Goal: Find specific page/section: Find specific page/section

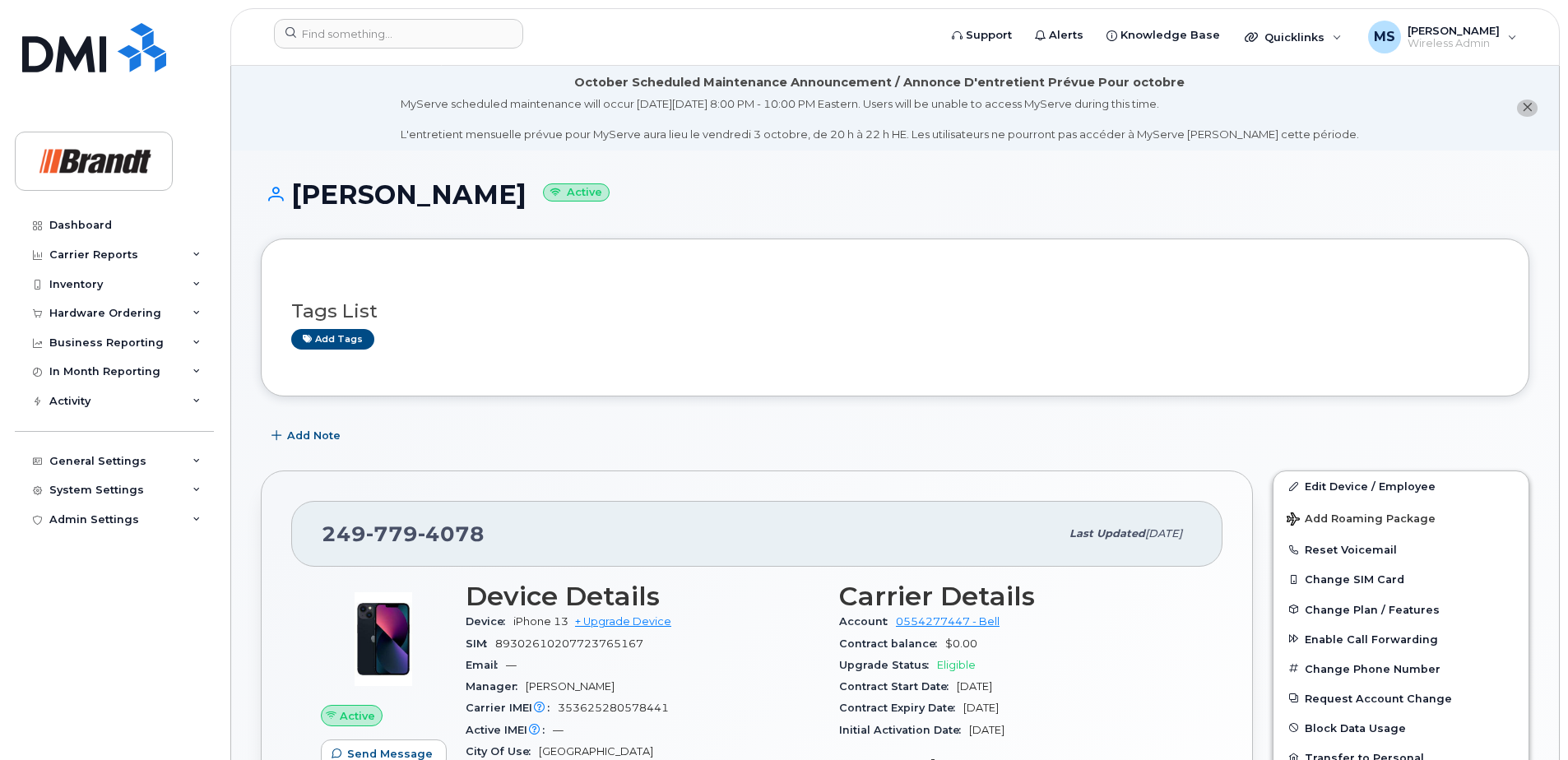
click at [1531, 109] on button "close notification" at bounding box center [1527, 108] width 21 height 17
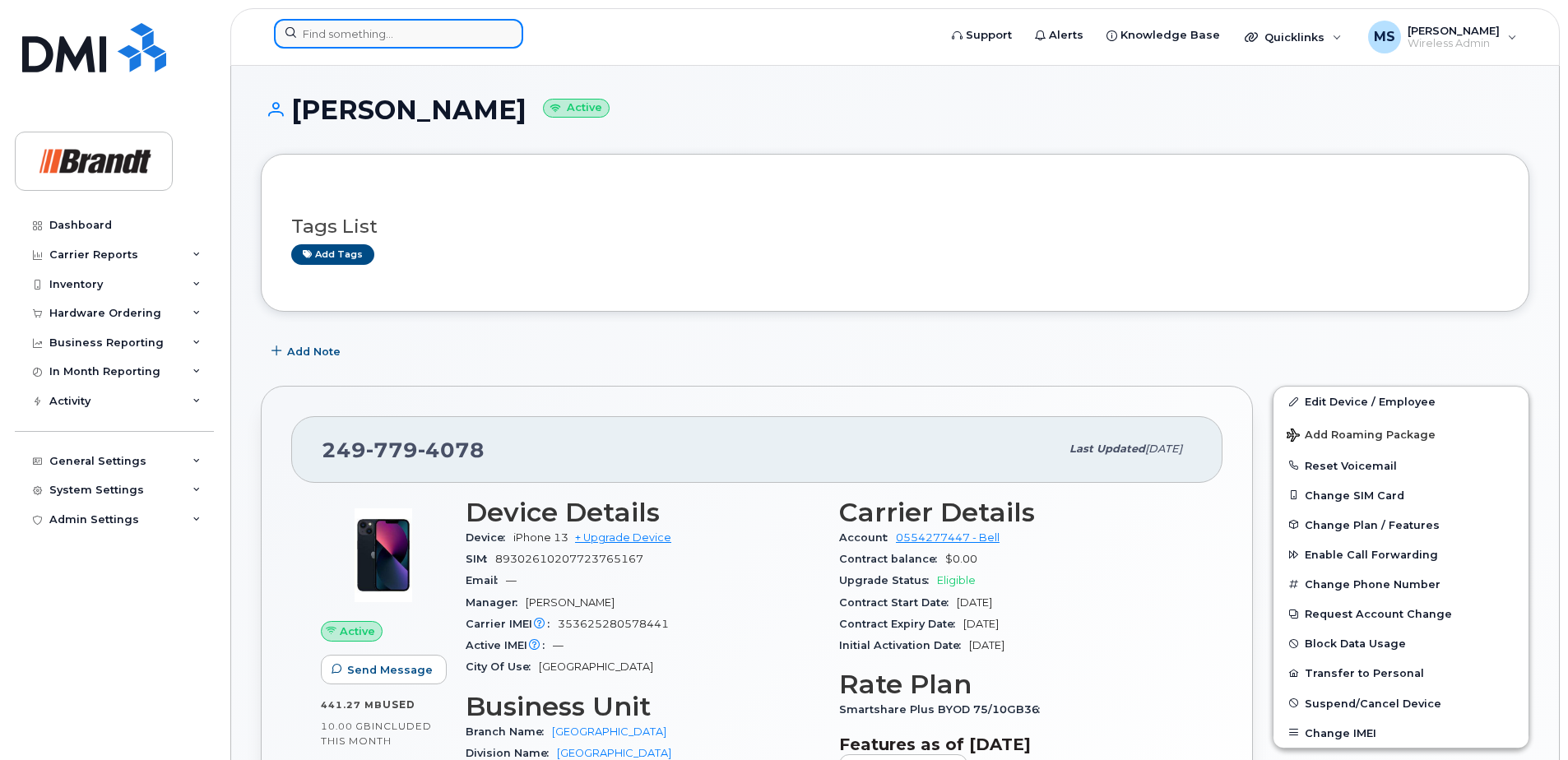
drag, startPoint x: 422, startPoint y: 30, endPoint x: 402, endPoint y: 31, distance: 20.0
click at [421, 30] on input at bounding box center [398, 33] width 249 height 29
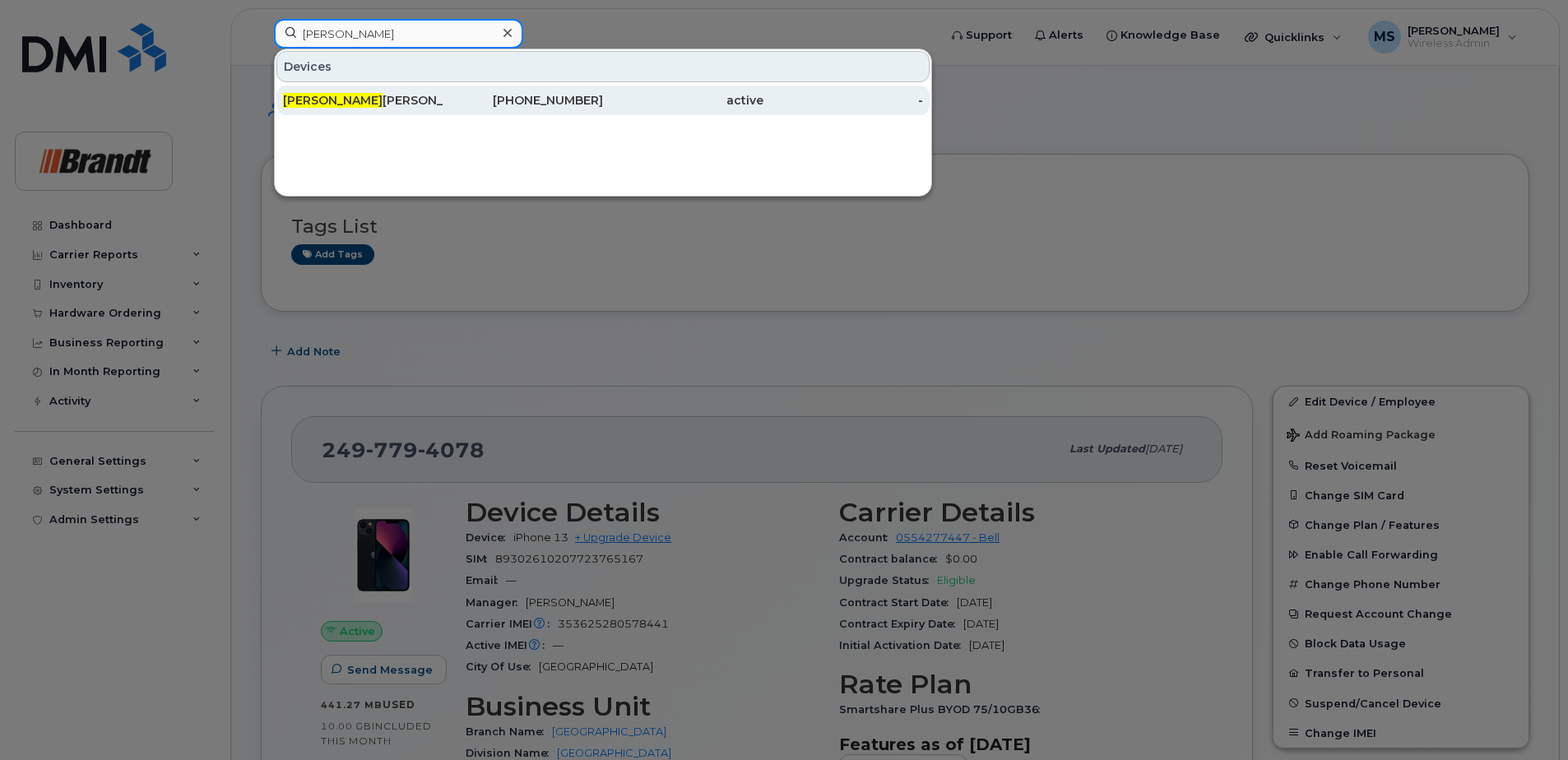
type input "trevor sull"
click at [375, 92] on div "Trevor Sull ivan" at bounding box center [363, 100] width 161 height 29
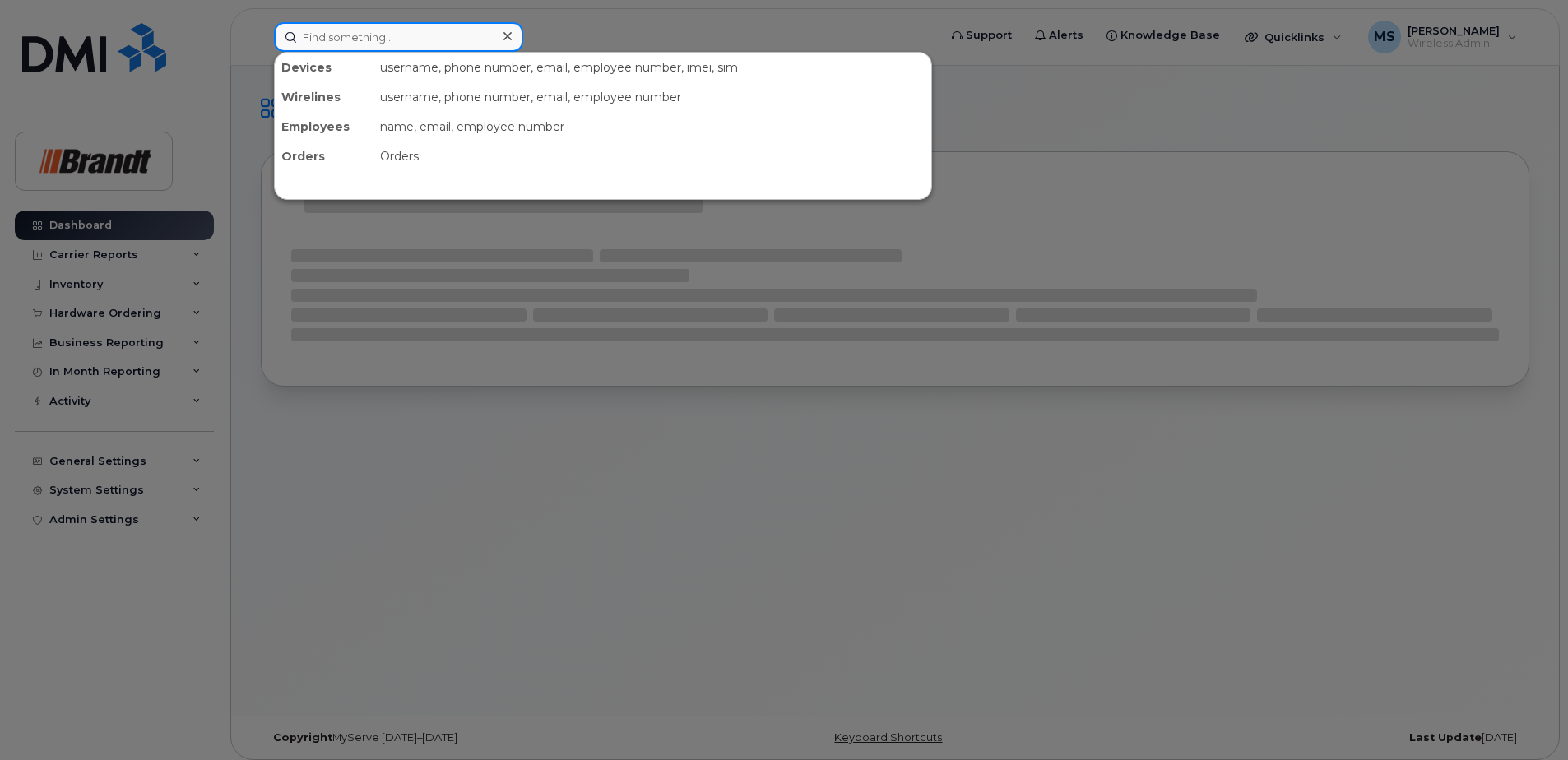
click at [400, 38] on input at bounding box center [398, 37] width 249 height 29
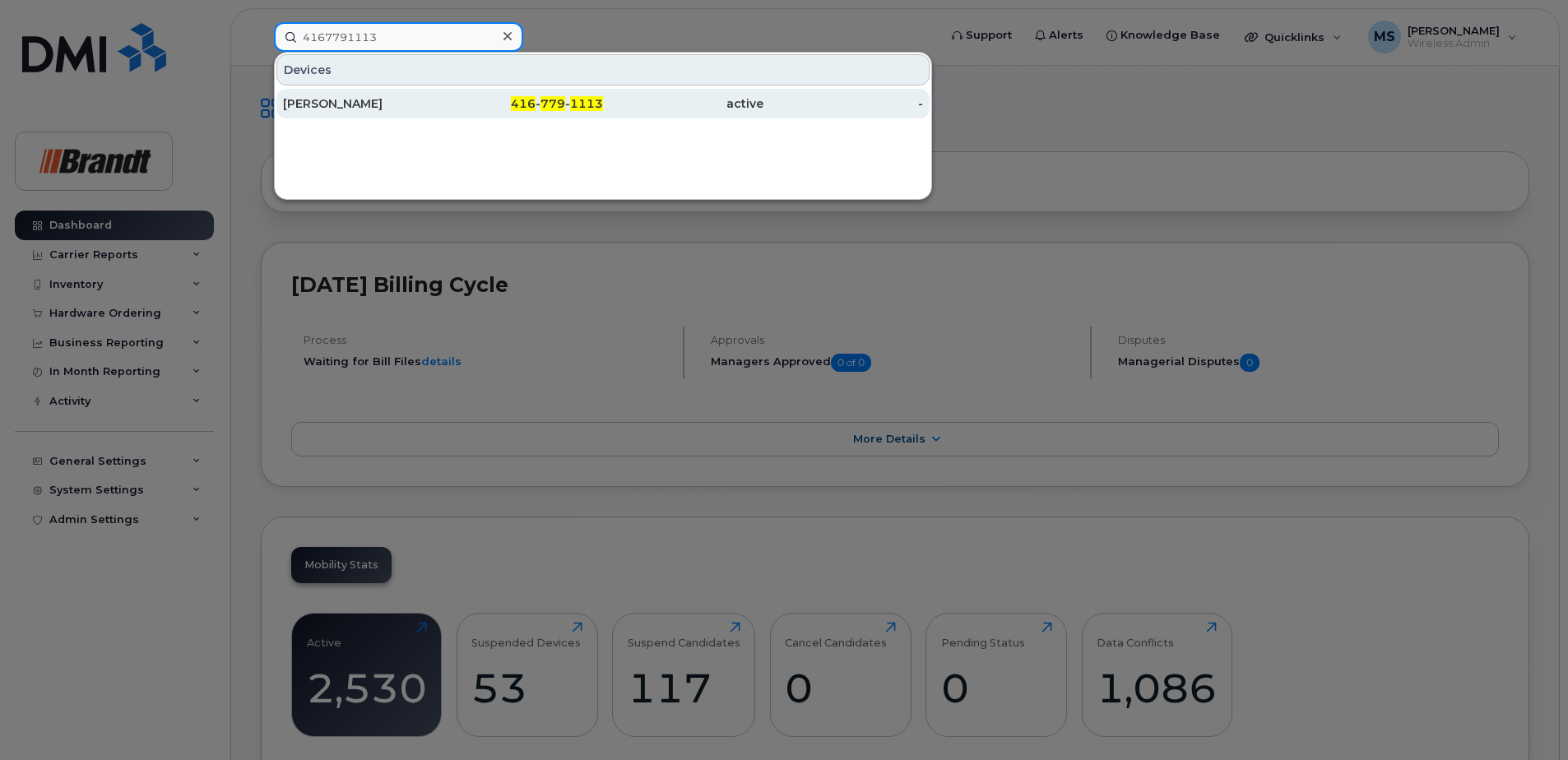
type input "4167791113"
click at [642, 98] on div "active" at bounding box center [683, 103] width 161 height 16
